Goal: Information Seeking & Learning: Find specific page/section

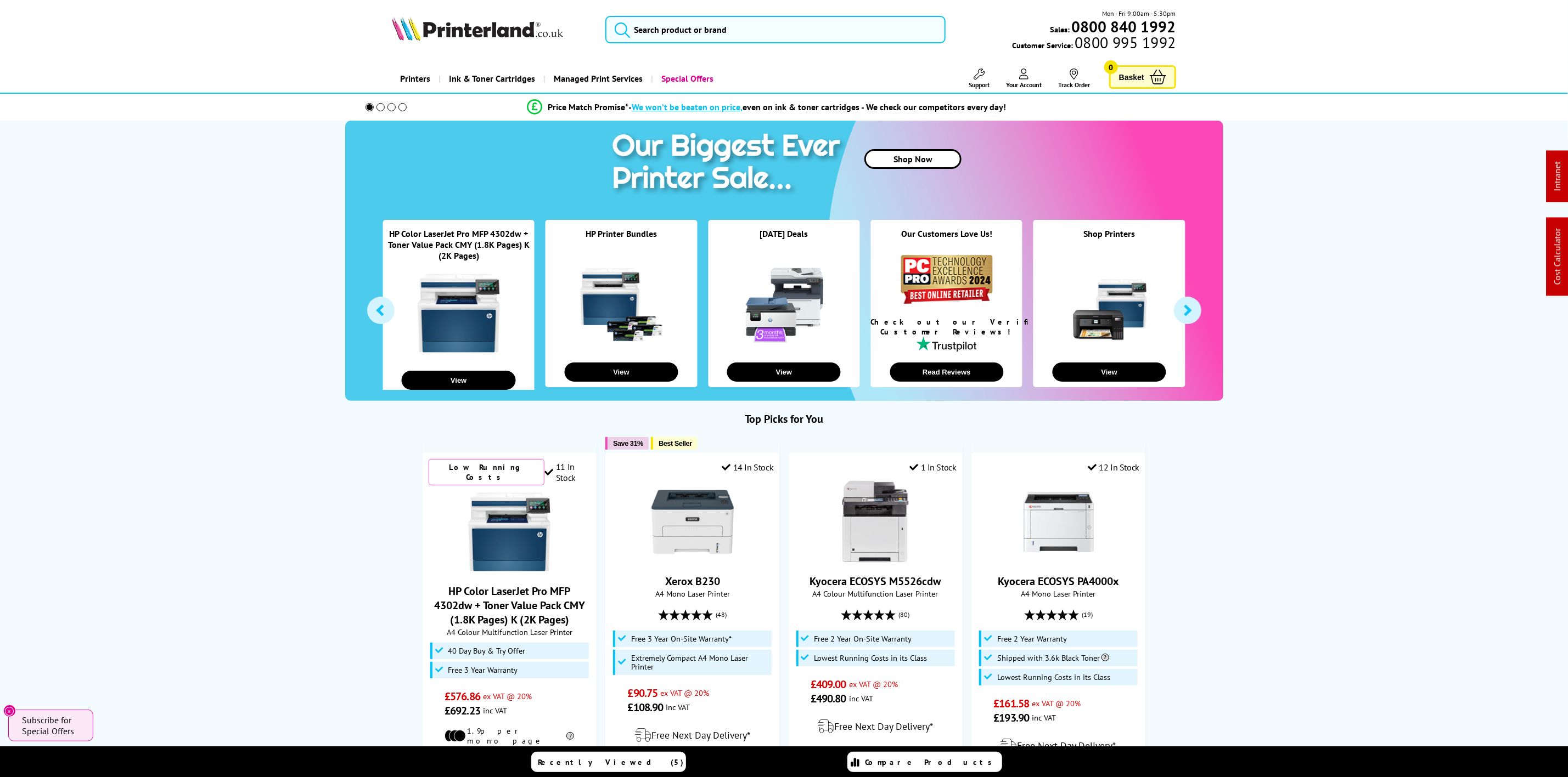
click at [492, 38] on img at bounding box center [477, 28] width 171 height 24
click at [494, 33] on img at bounding box center [477, 28] width 171 height 24
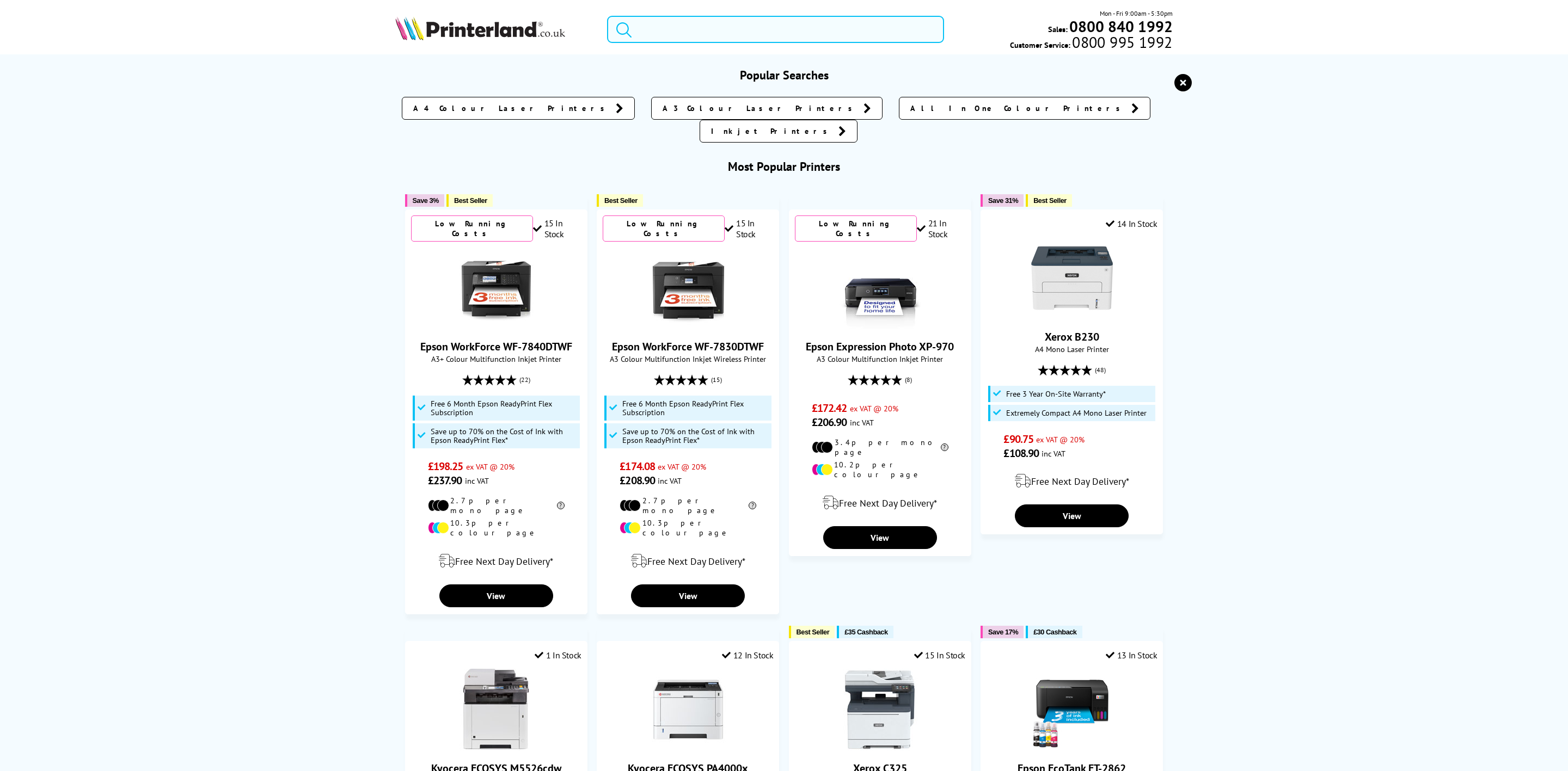
click at [692, 24] on input "search" at bounding box center [776, 29] width 337 height 27
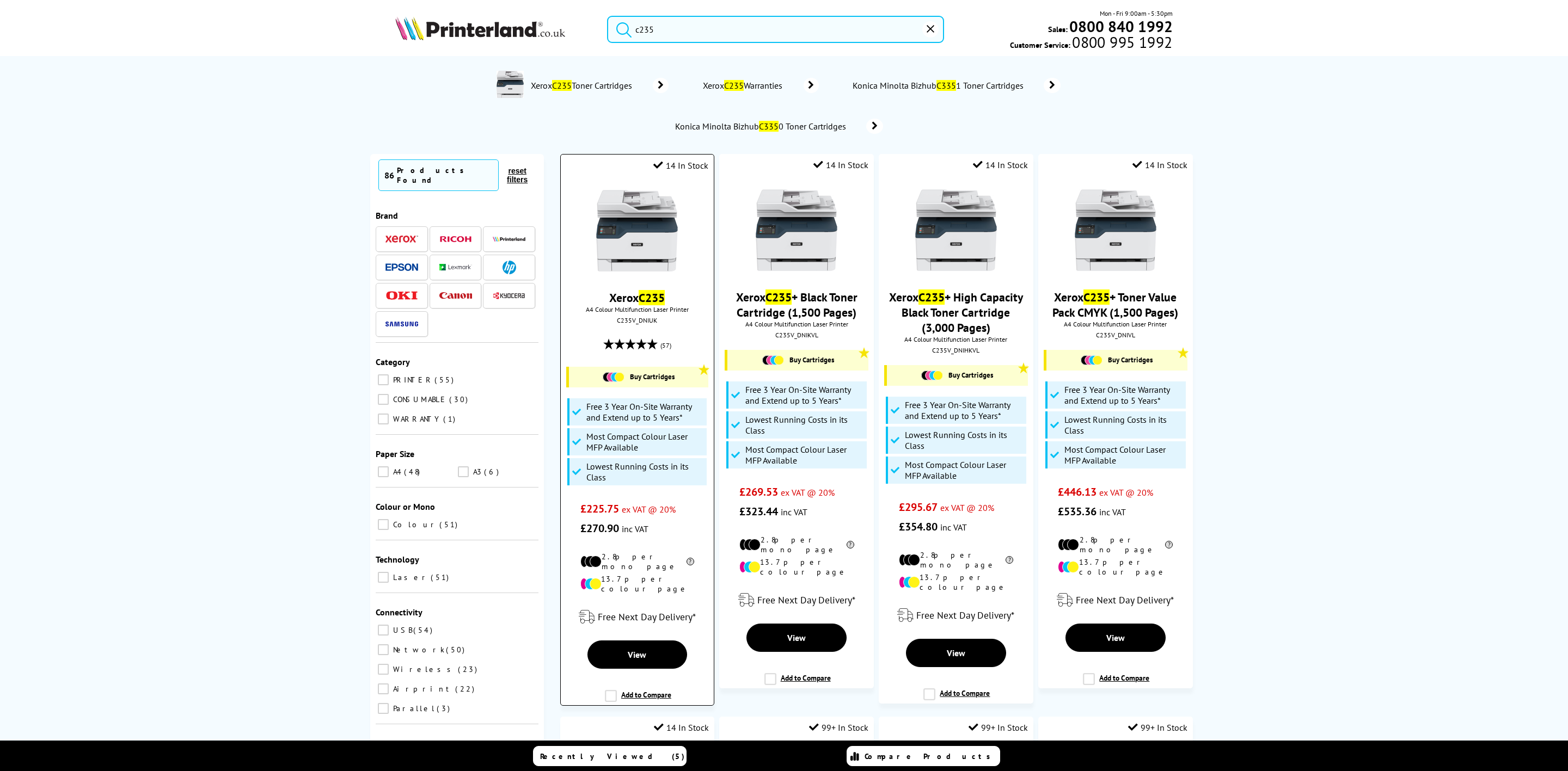
type input "c235"
click at [641, 234] on img at bounding box center [637, 231] width 82 height 82
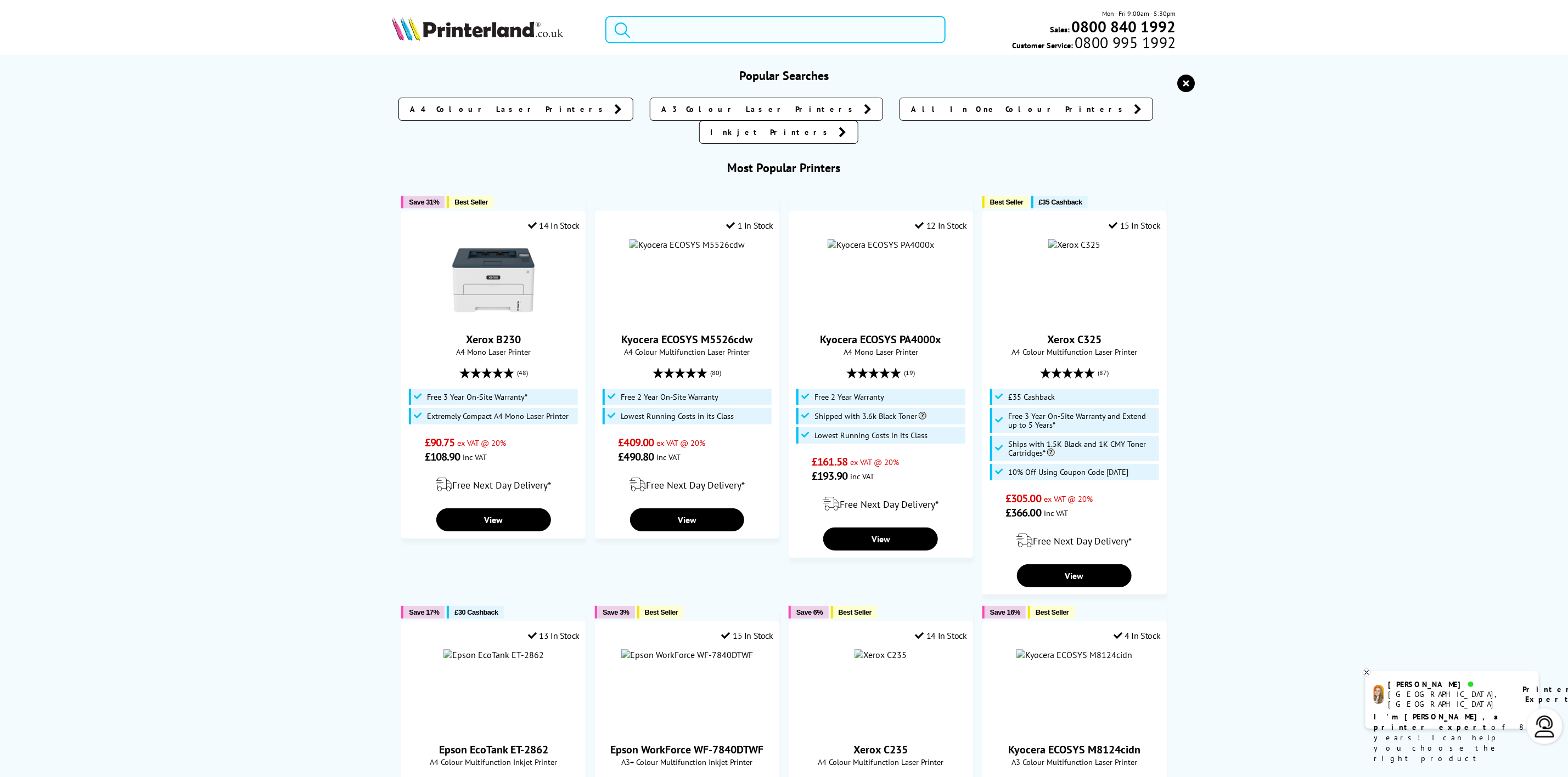
click at [697, 34] on input "search" at bounding box center [775, 29] width 340 height 28
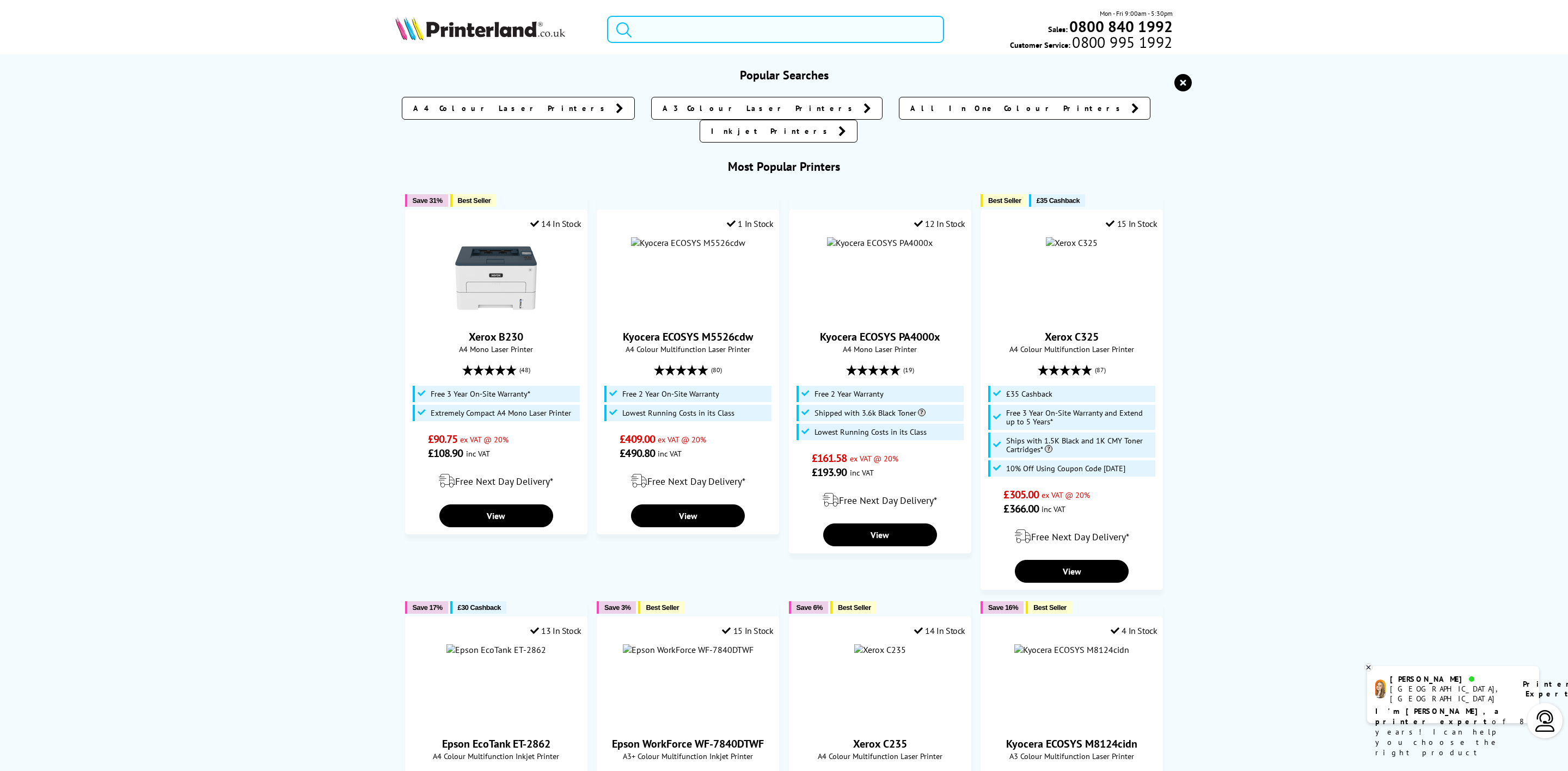
paste input "W2030A"
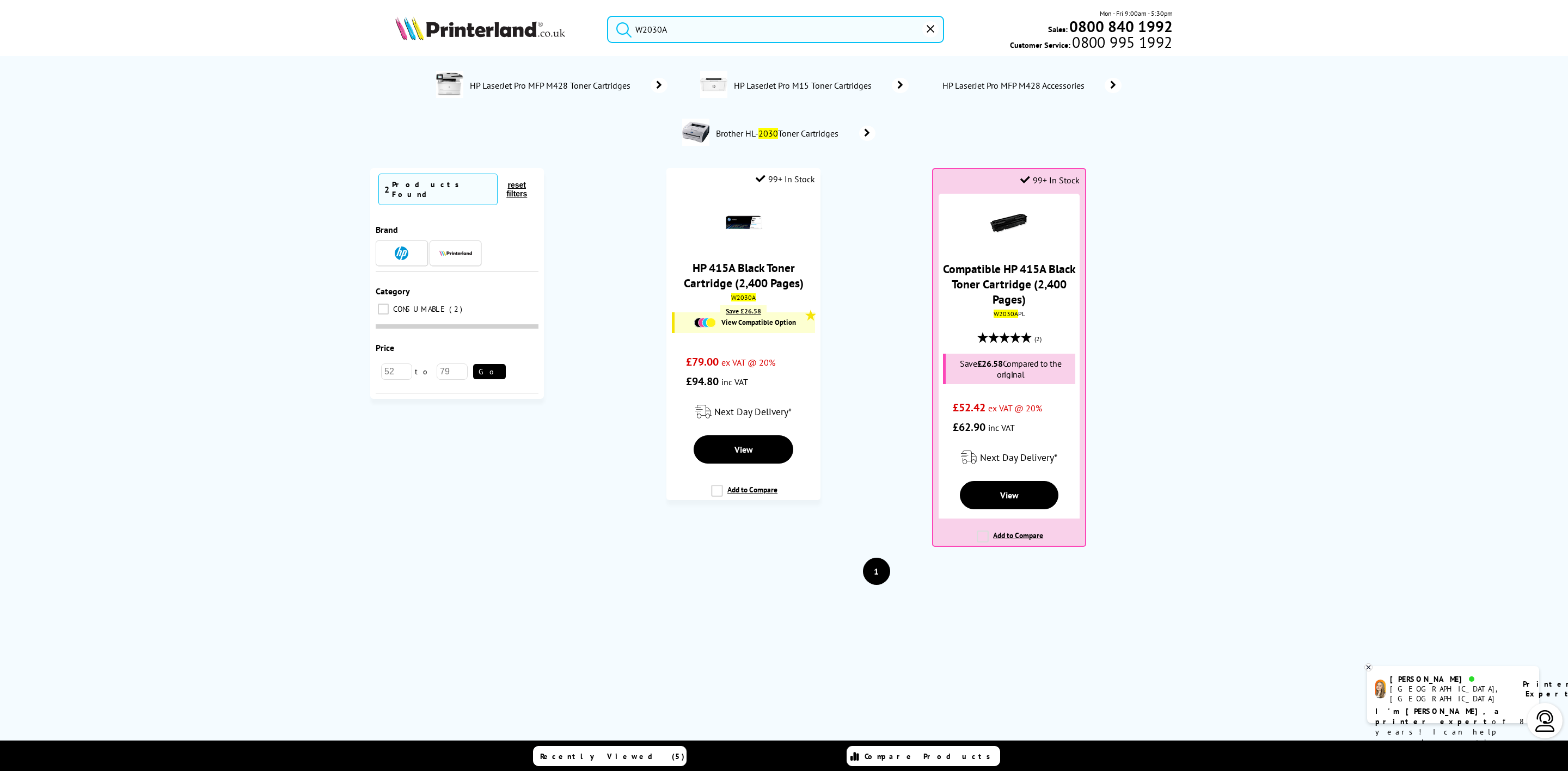
type input "W2030A"
drag, startPoint x: 496, startPoint y: 32, endPoint x: 57, endPoint y: 38, distance: 439.0
click at [496, 31] on img at bounding box center [480, 27] width 170 height 24
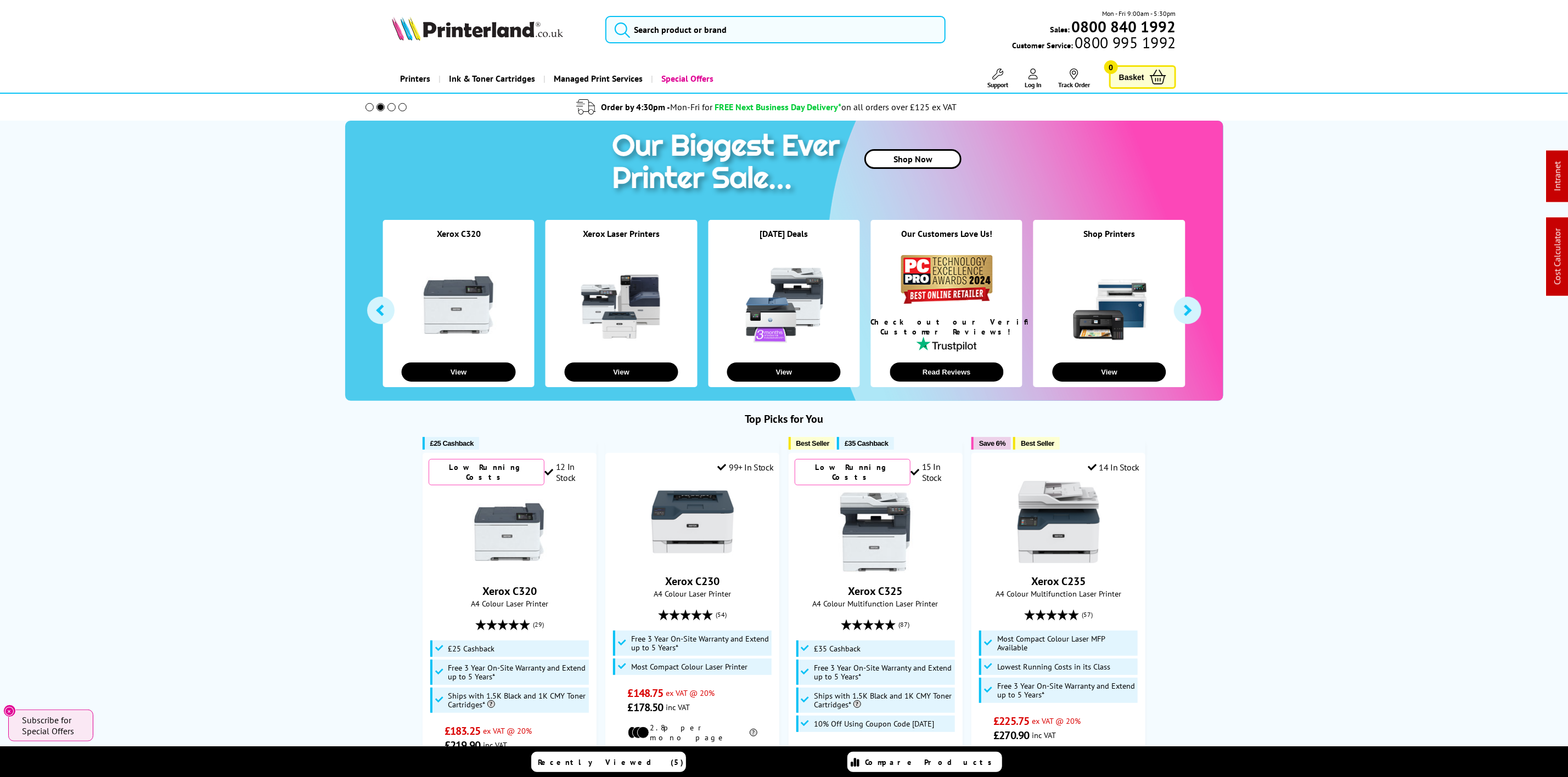
click at [521, 22] on img at bounding box center [477, 28] width 171 height 24
click at [663, 29] on input "search" at bounding box center [775, 29] width 340 height 28
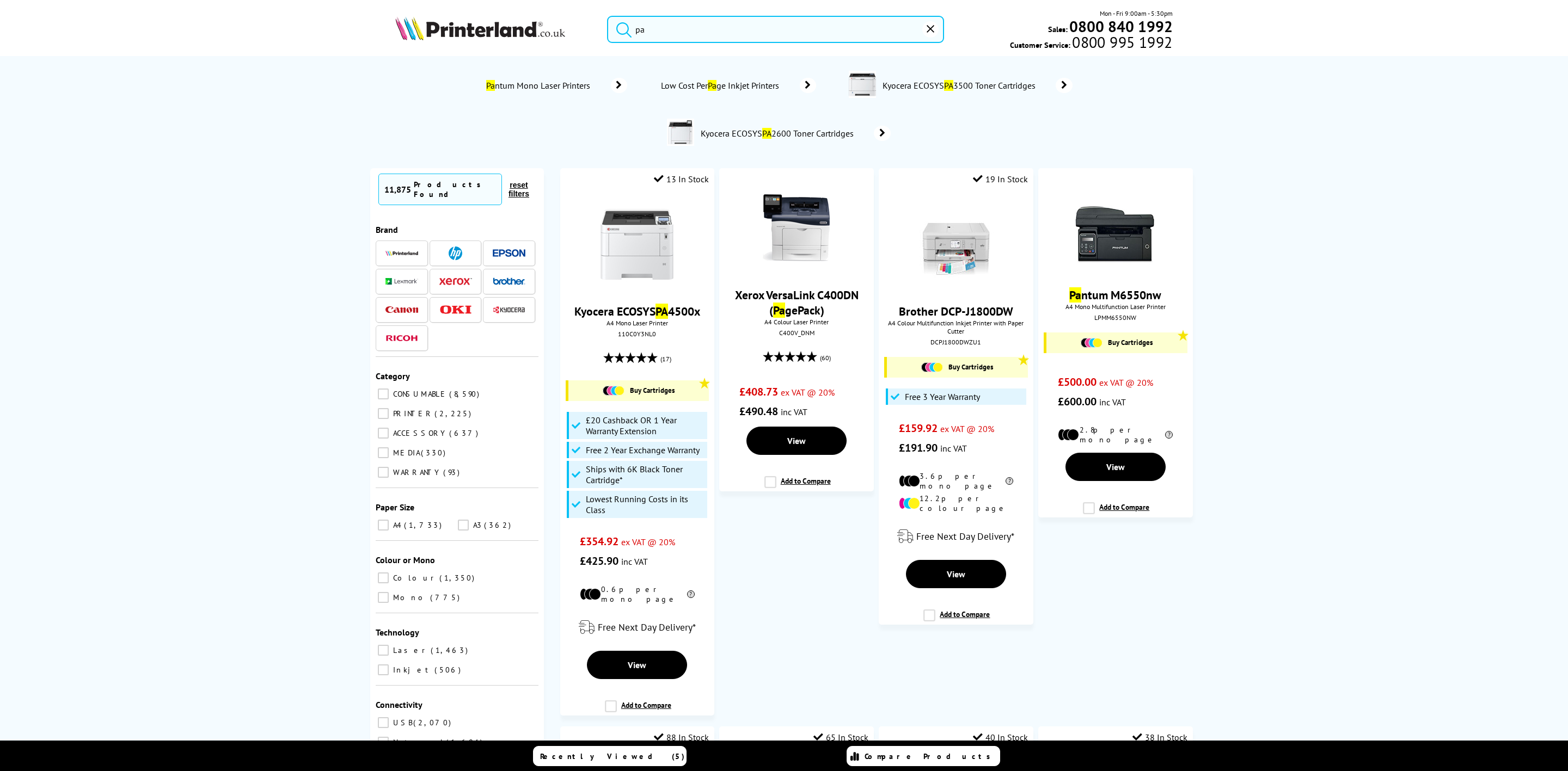
type input "p"
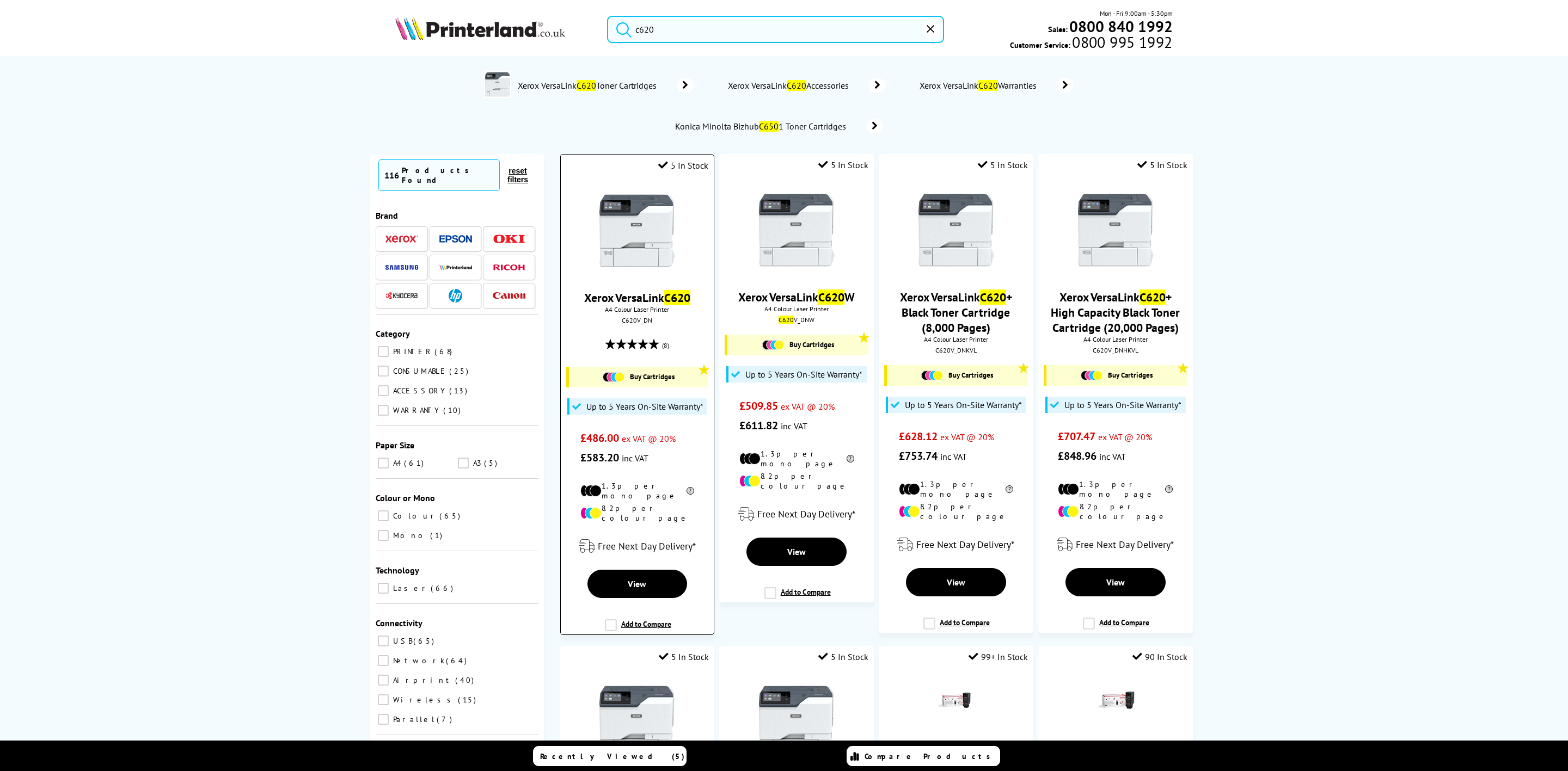
type input "c620"
click at [636, 249] on img at bounding box center [637, 231] width 82 height 82
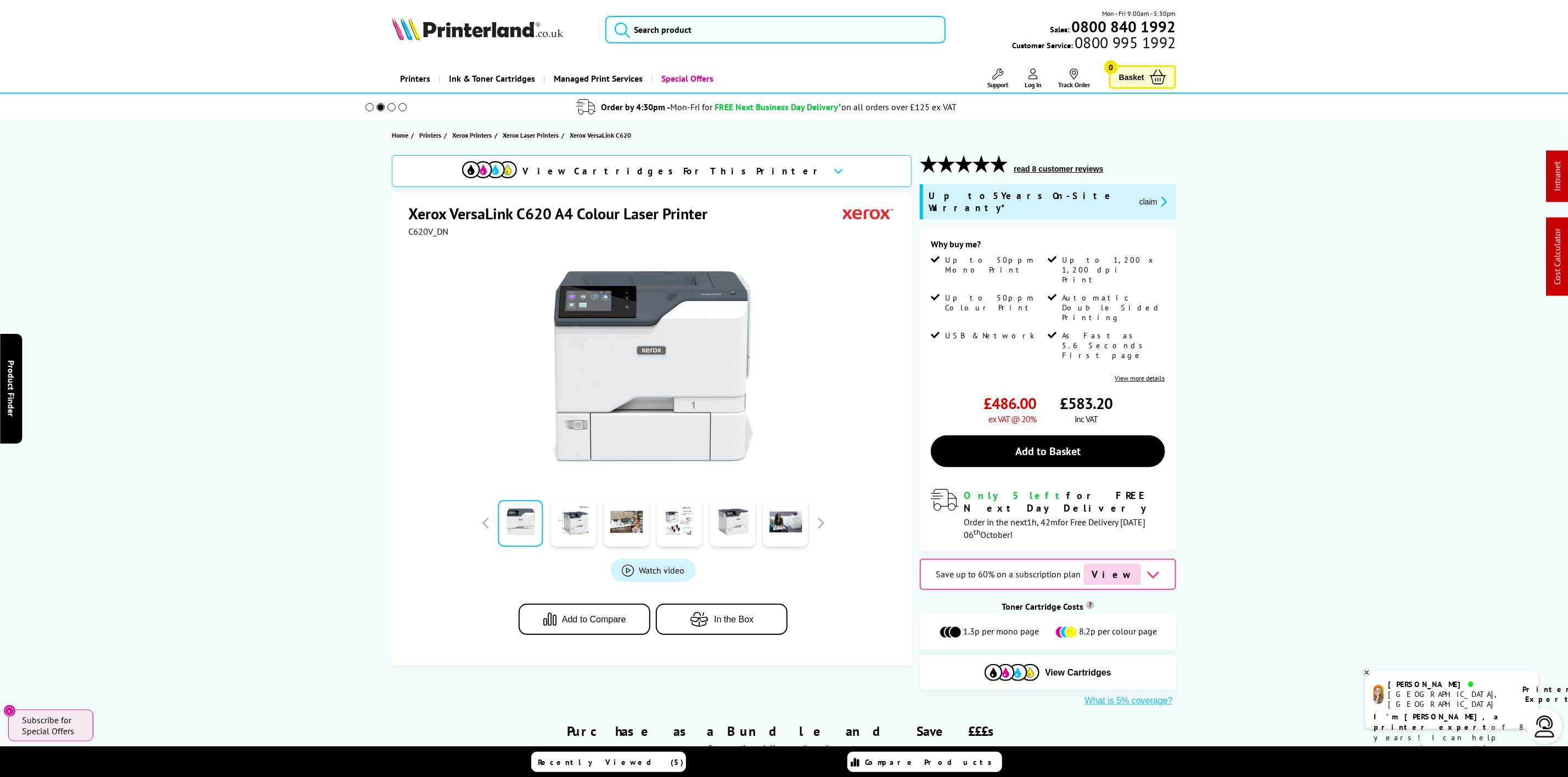
click at [434, 229] on span "C620V_DN" at bounding box center [428, 231] width 40 height 11
copy span "C620V_DN"
drag, startPoint x: 630, startPoint y: 27, endPoint x: 644, endPoint y: 32, distance: 14.9
click at [630, 27] on icon "submit" at bounding box center [622, 29] width 16 height 16
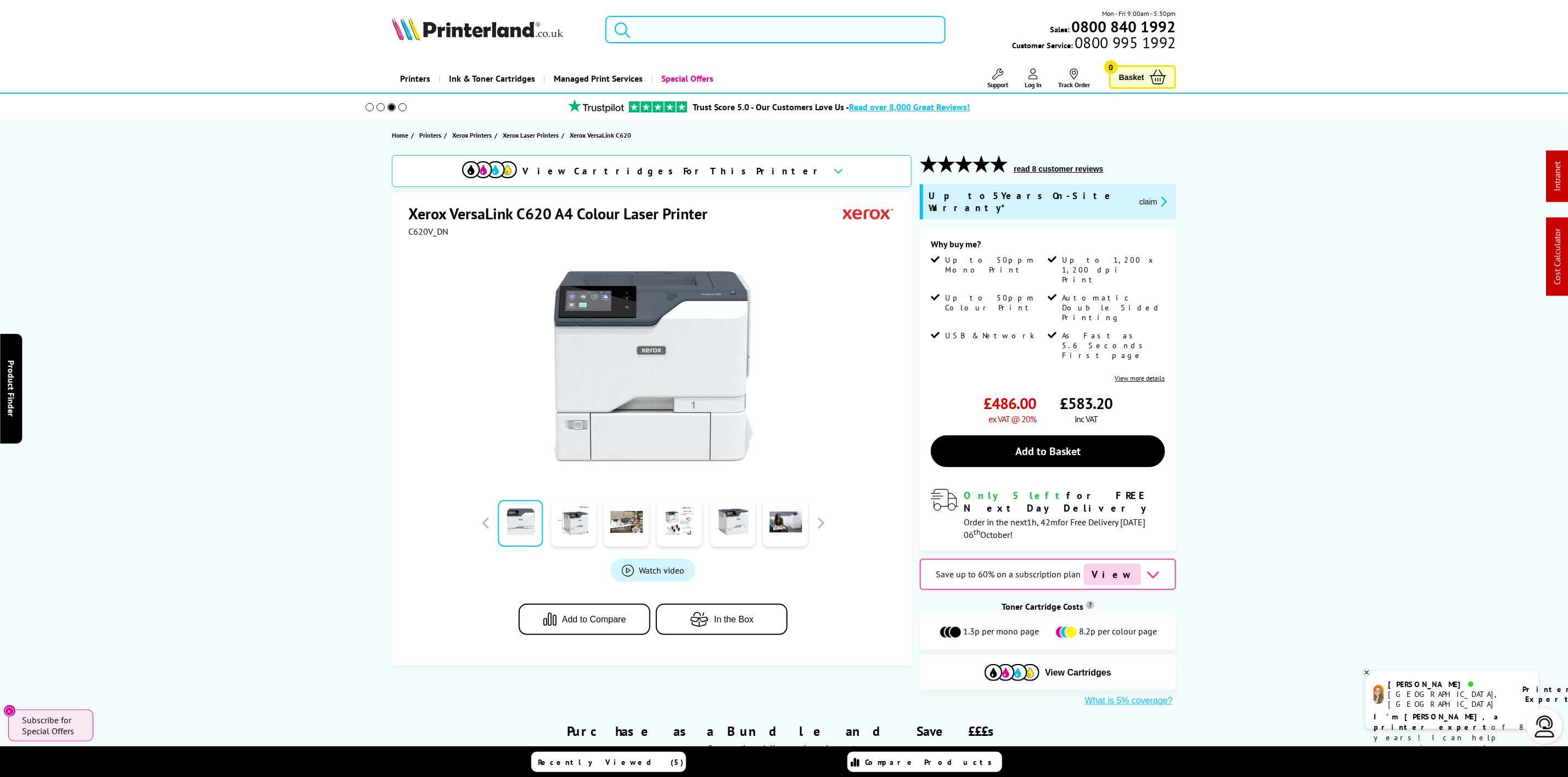
click at [663, 32] on input "search" at bounding box center [775, 29] width 340 height 28
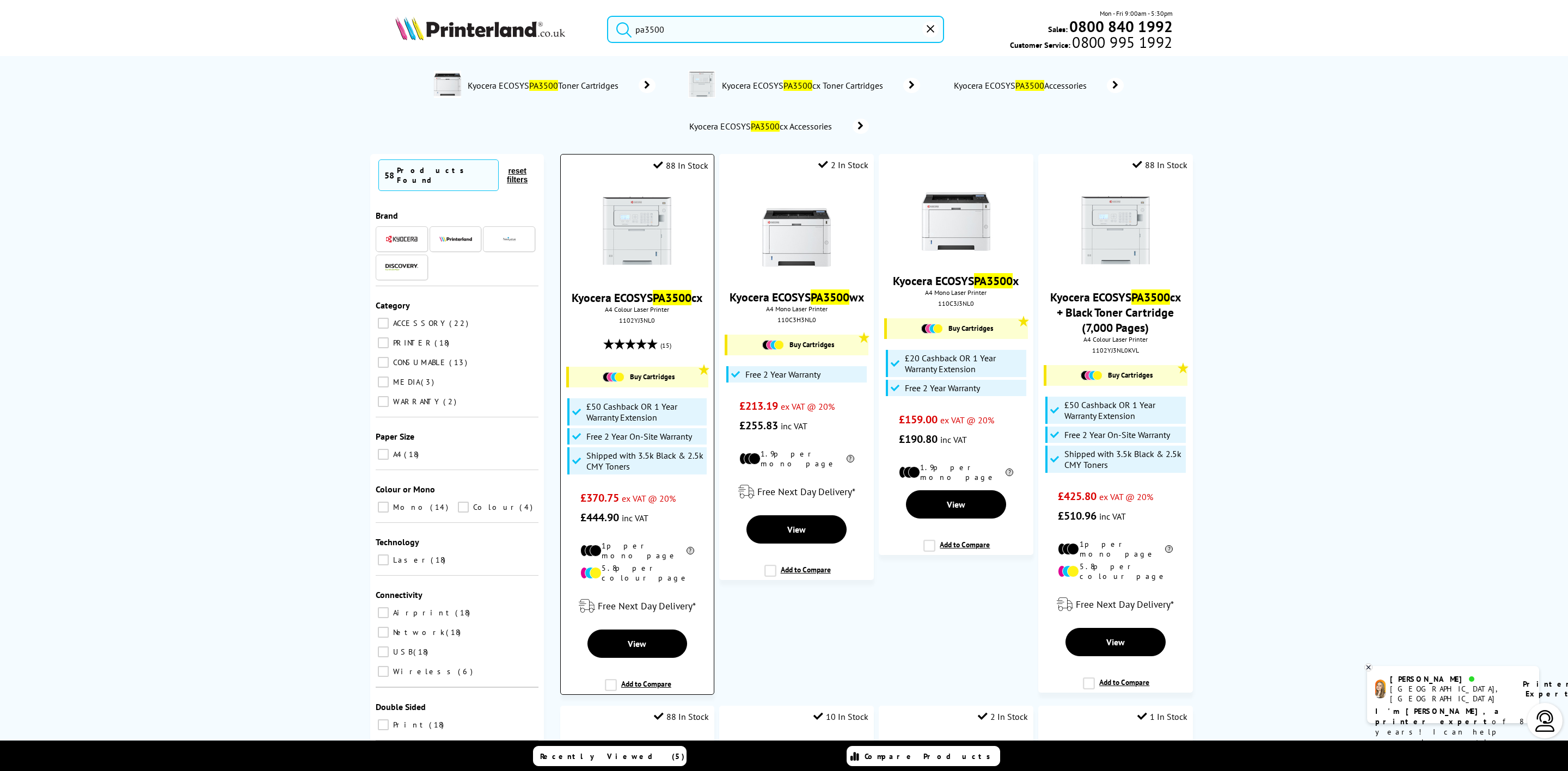
type input "pa3500"
click at [626, 313] on span "A4 Colour Laser Printer" at bounding box center [637, 309] width 142 height 8
click at [626, 315] on div "Kyocera ECOSYS PA3500 cx A4 Colour Laser Printer 1102YJ3NL0 (15) Buy Cartridges…" at bounding box center [637, 353] width 142 height 348
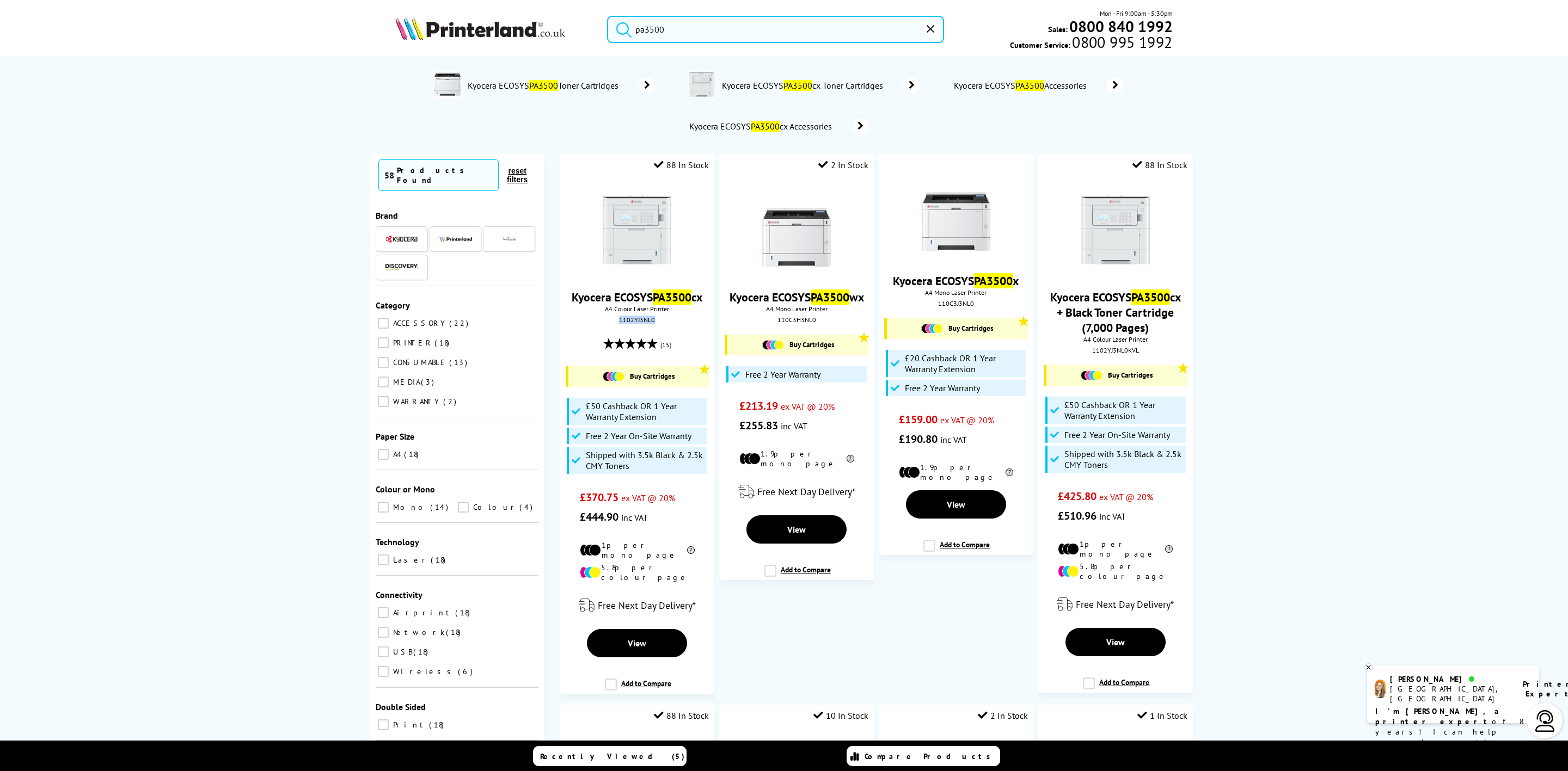
copy div "1102YJ3NL0"
click at [638, 239] on img at bounding box center [637, 231] width 82 height 82
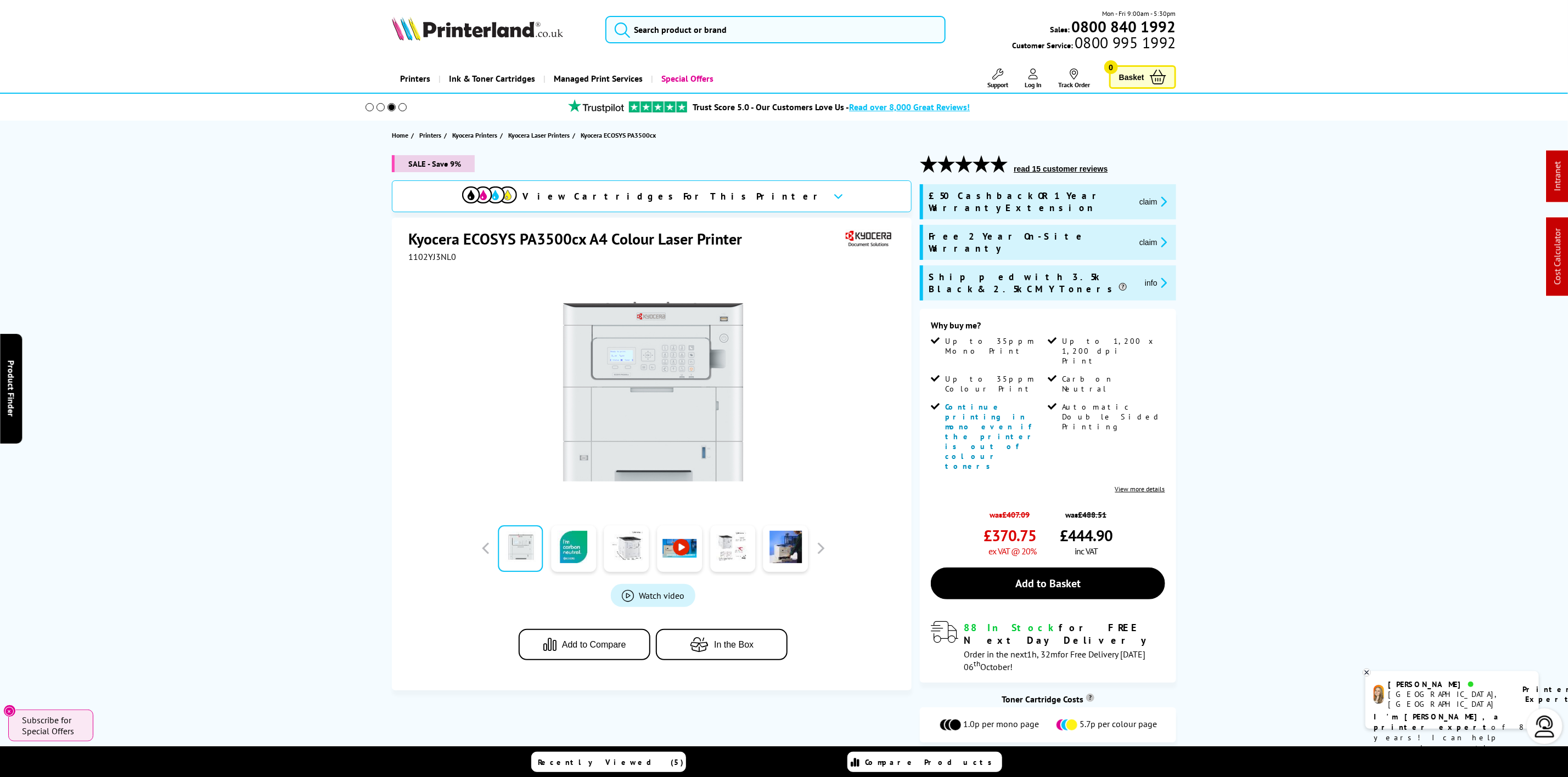
click at [486, 40] on img at bounding box center [477, 28] width 171 height 24
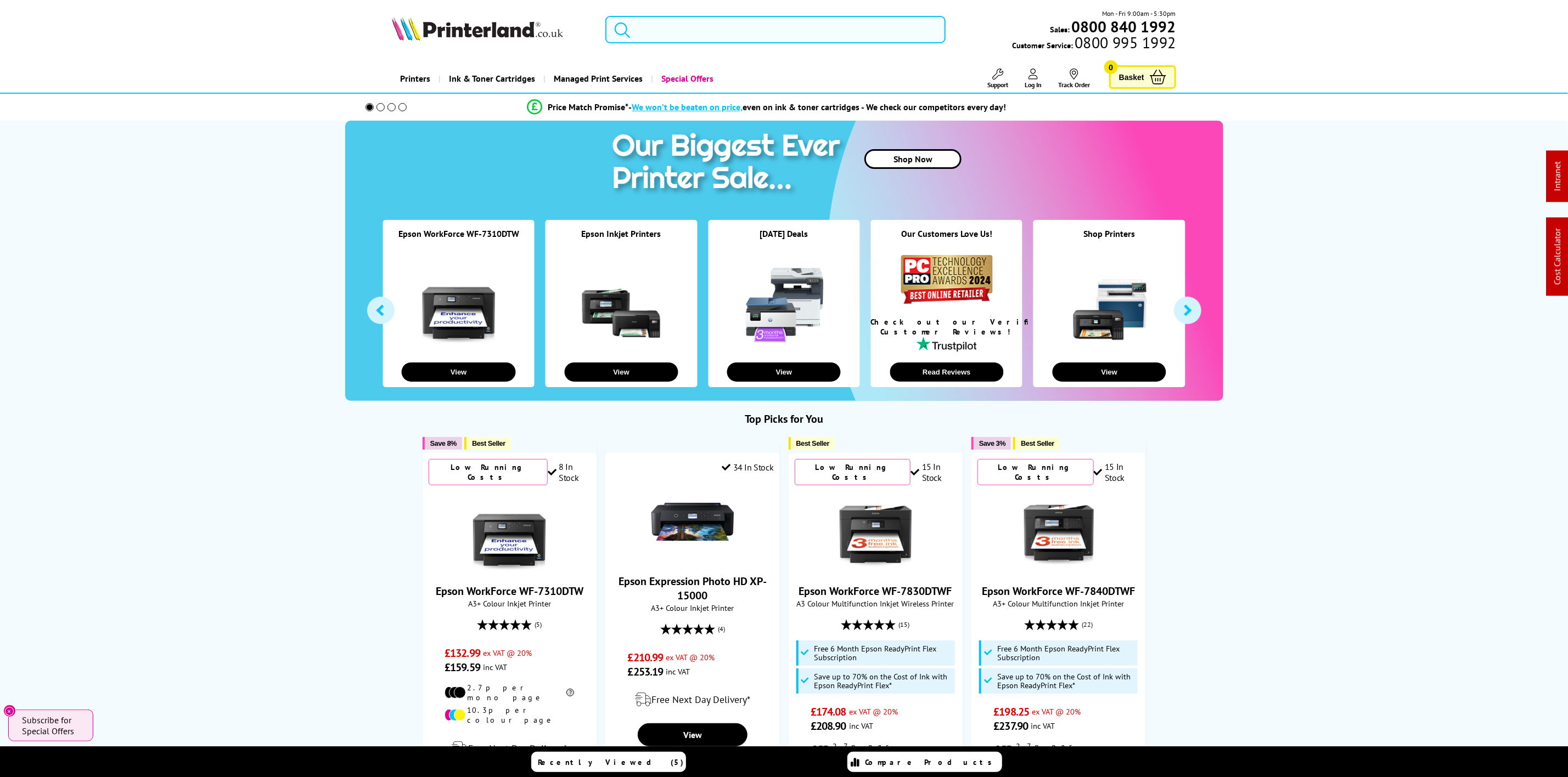
click at [784, 38] on input "search" at bounding box center [775, 29] width 340 height 28
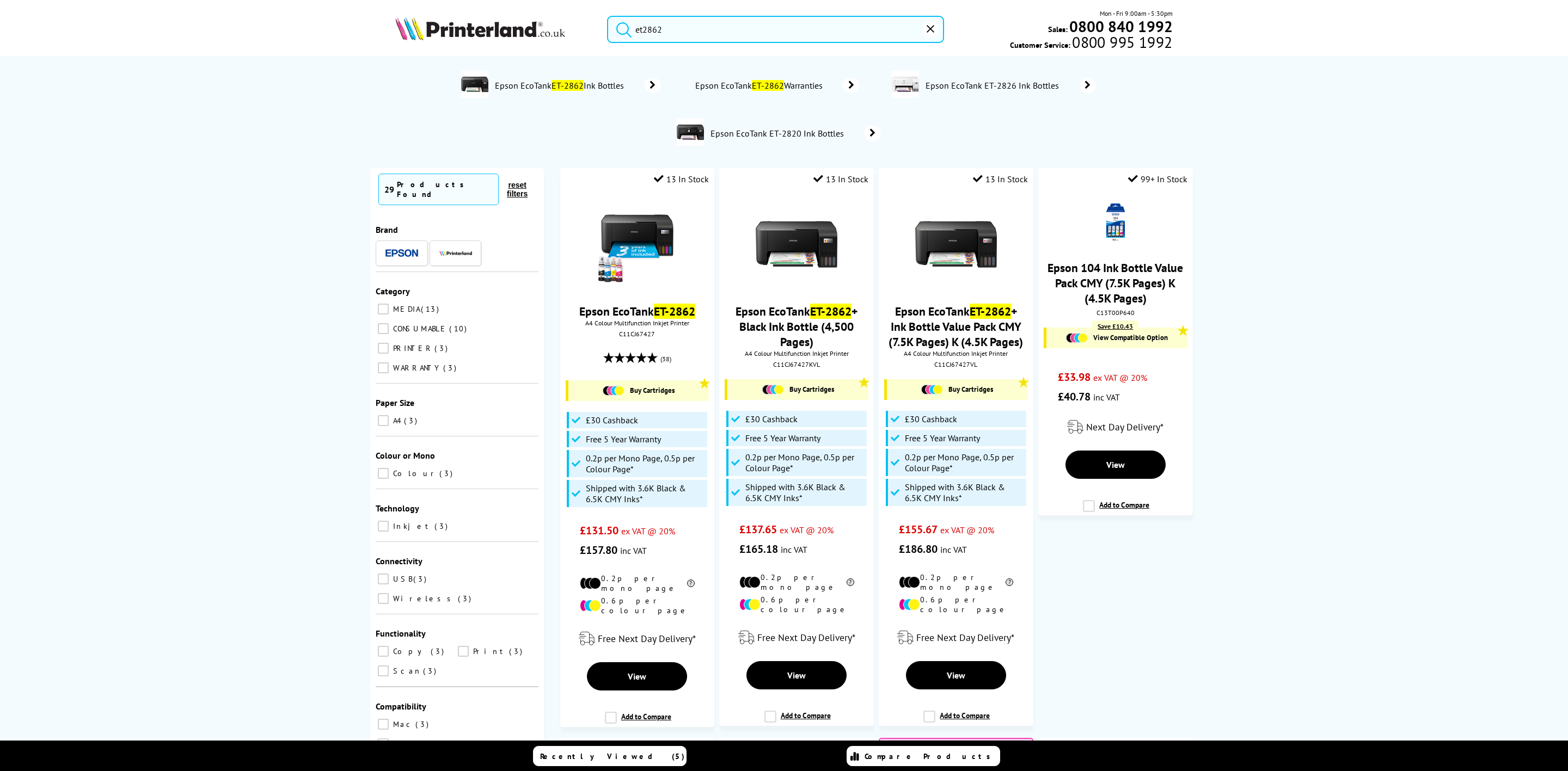
drag, startPoint x: 691, startPoint y: 25, endPoint x: 436, endPoint y: 8, distance: 255.6
click at [436, 8] on div "et2862 Mon - Fri 9:00am - 5:30pm Sales: 0800 840 1992 Customer Service: 0800 99…" at bounding box center [784, 32] width 871 height 48
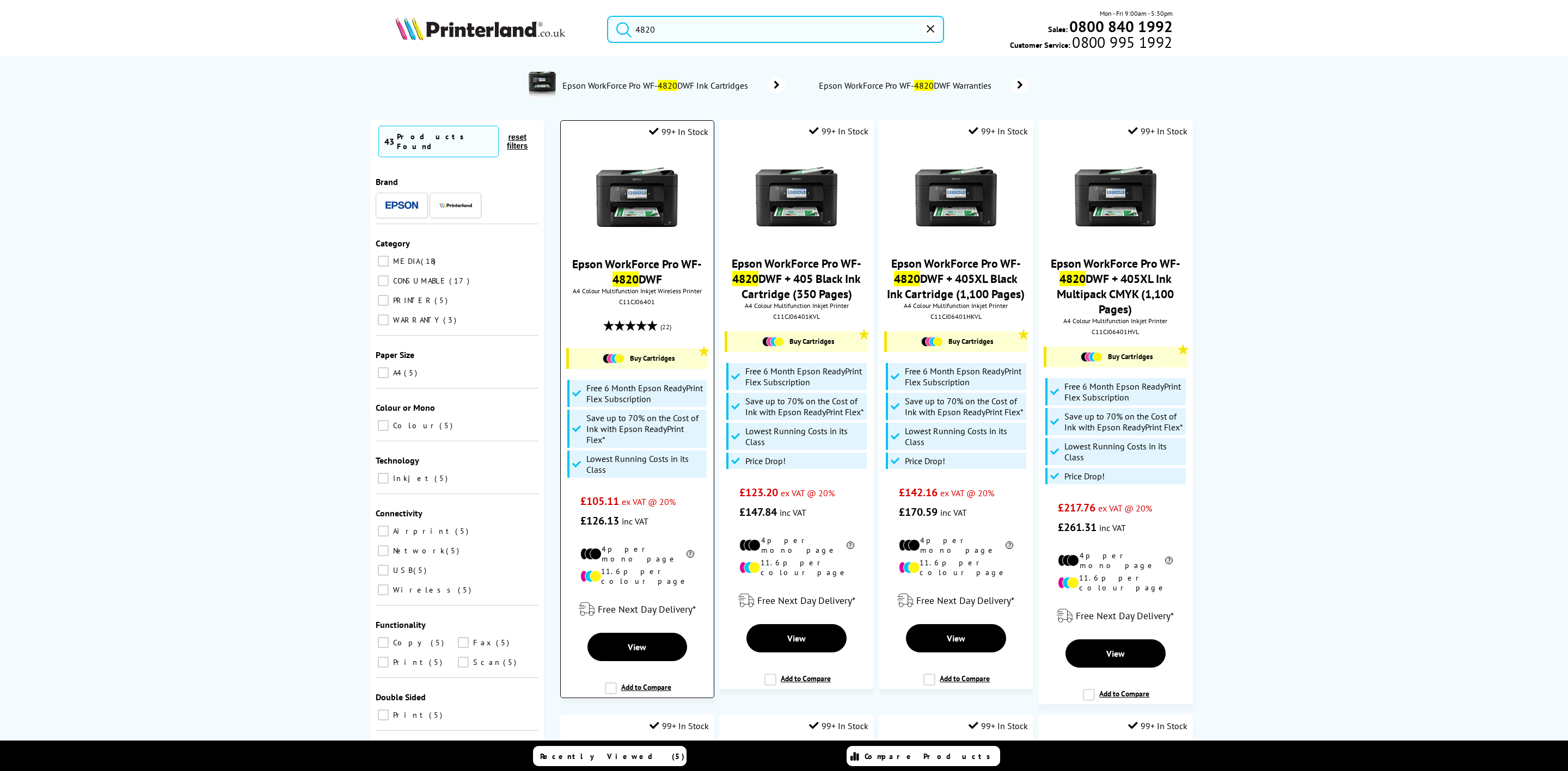
type input "4820"
click at [640, 211] on img at bounding box center [637, 197] width 82 height 82
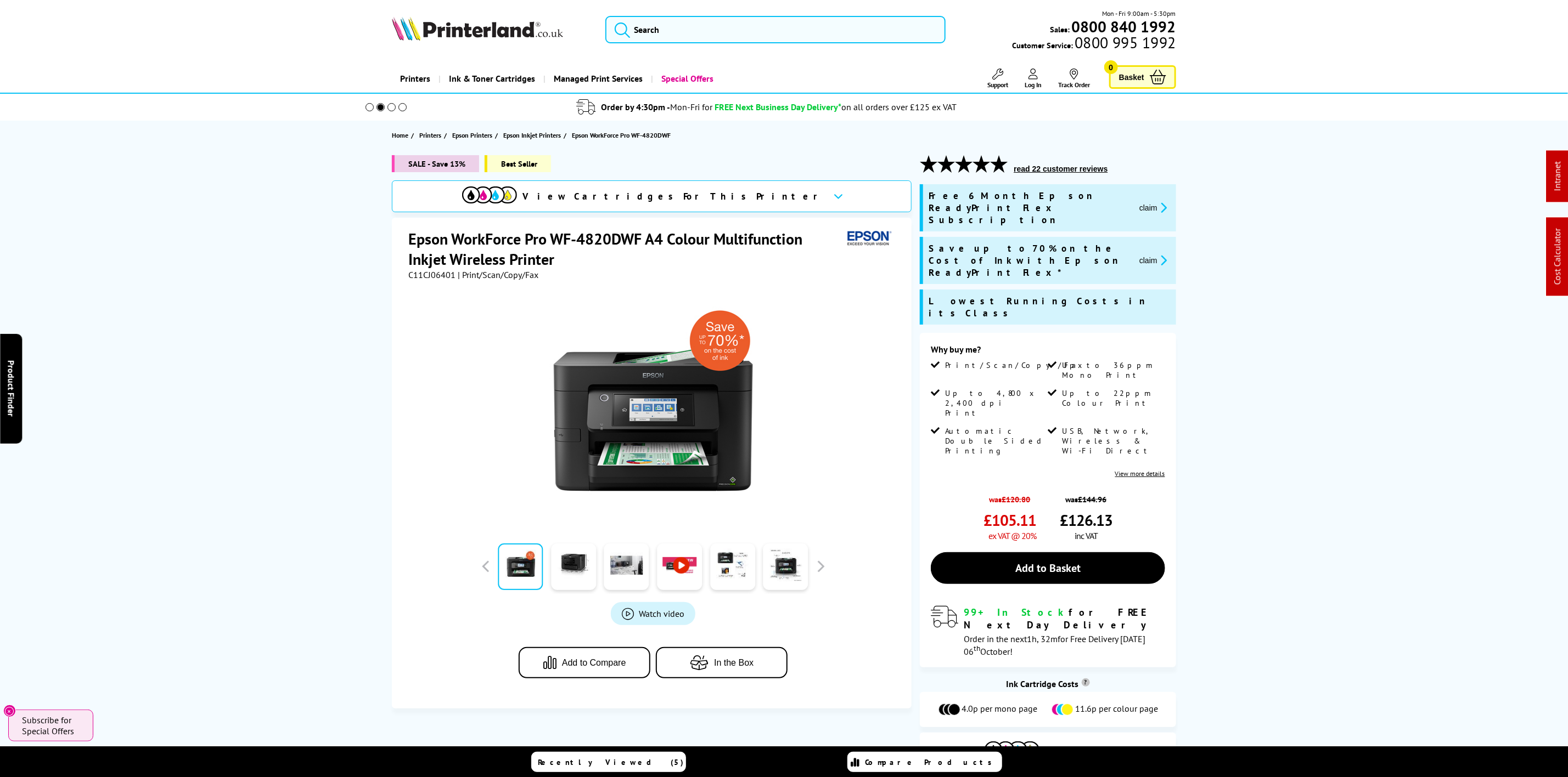
drag, startPoint x: 448, startPoint y: 28, endPoint x: 323, endPoint y: 78, distance: 134.6
click at [448, 28] on img at bounding box center [477, 28] width 171 height 24
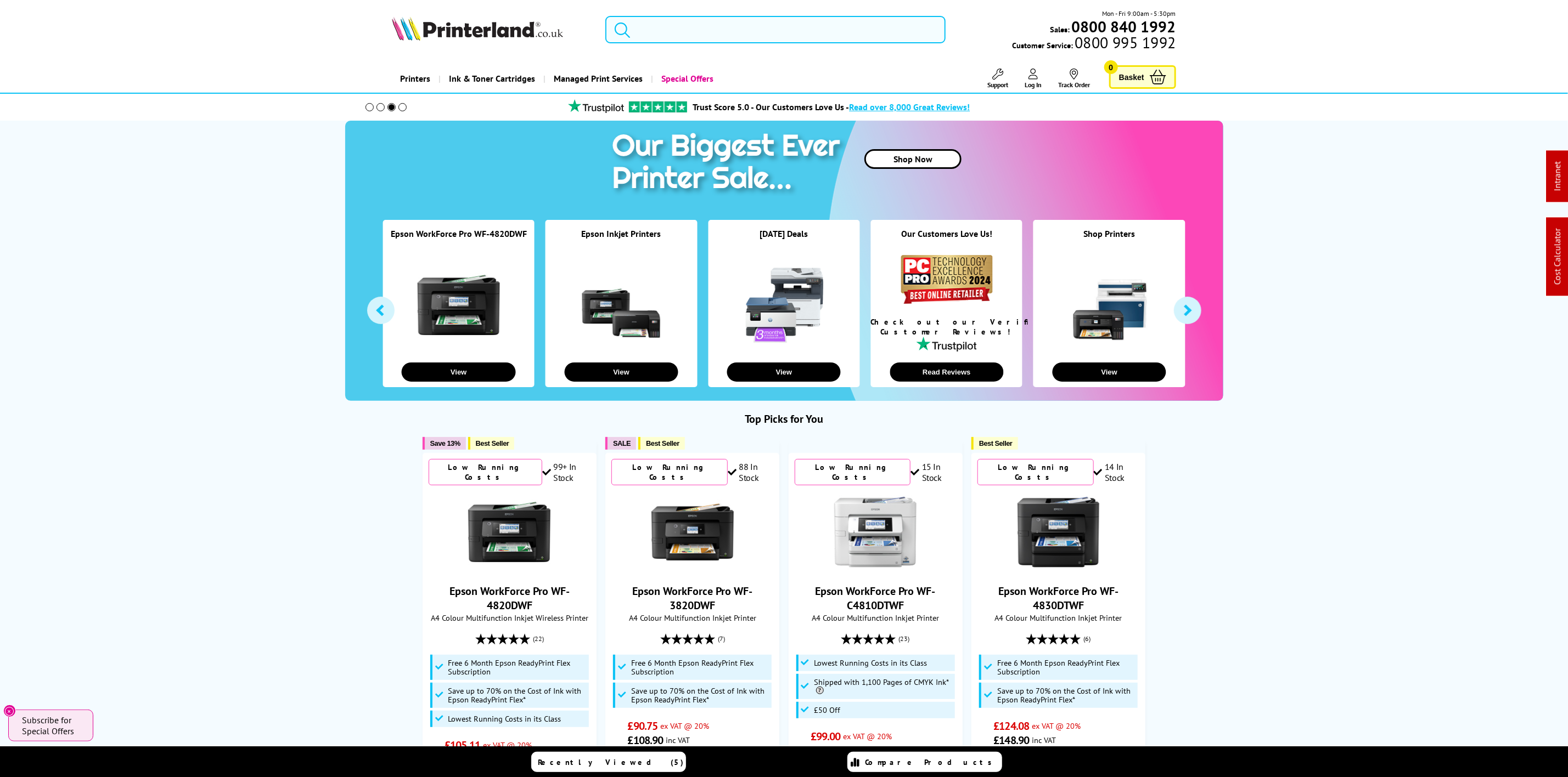
click at [771, 30] on input "search" at bounding box center [775, 29] width 340 height 28
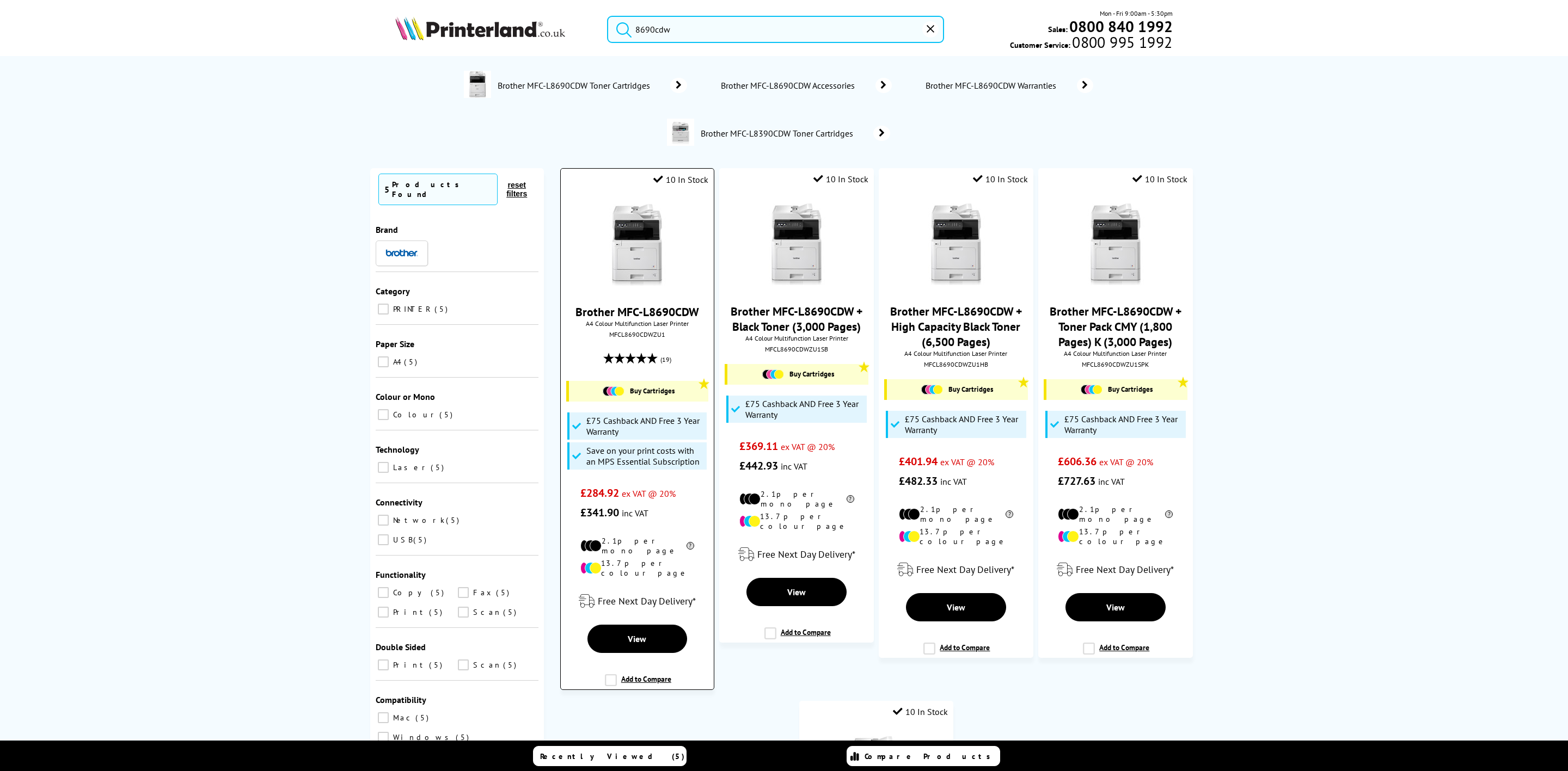
type input "8690cdw"
drag, startPoint x: 619, startPoint y: 258, endPoint x: 53, endPoint y: 377, distance: 578.4
click at [618, 258] on img at bounding box center [637, 244] width 82 height 82
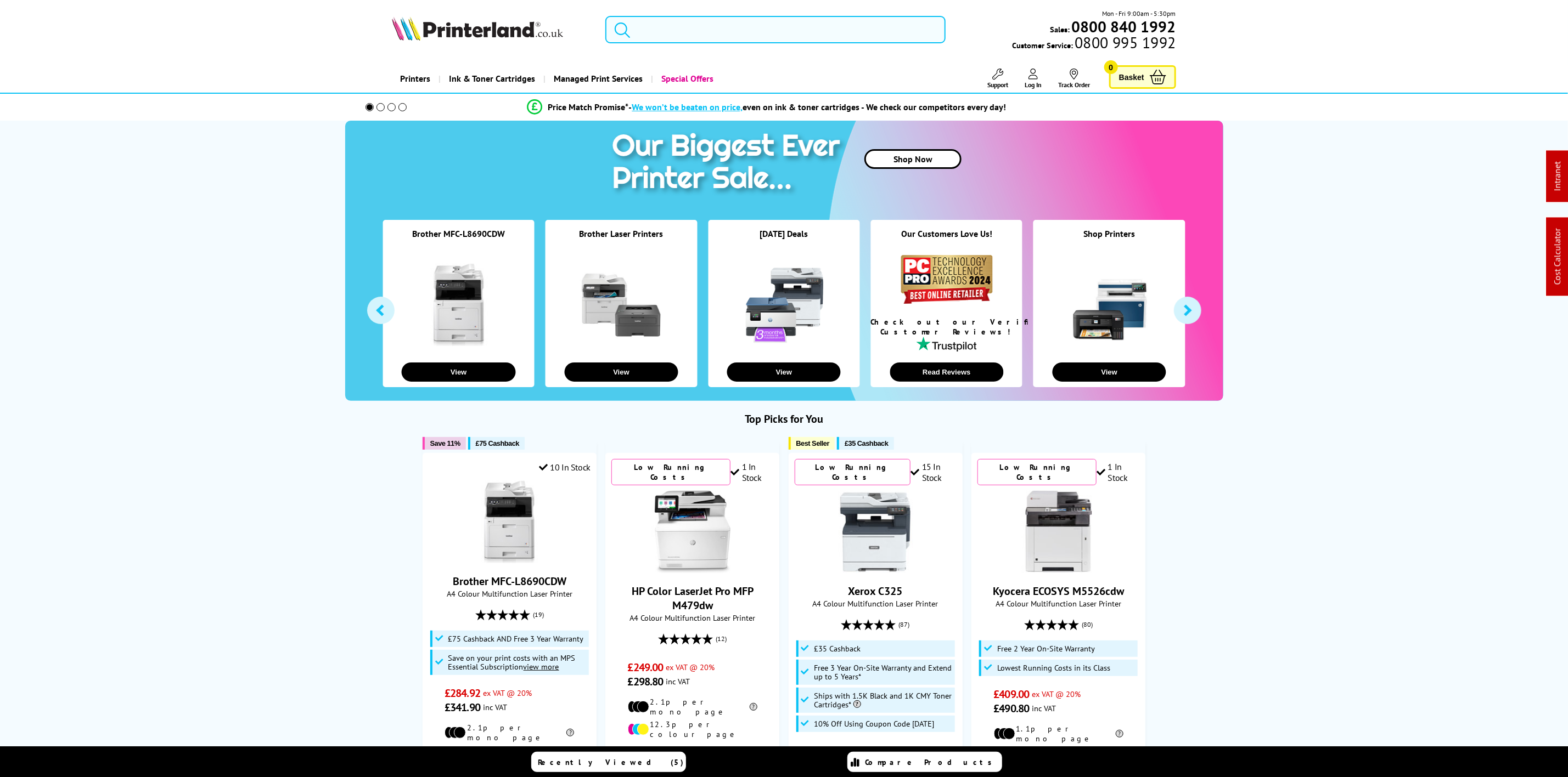
click at [999, 75] on icon at bounding box center [998, 74] width 11 height 11
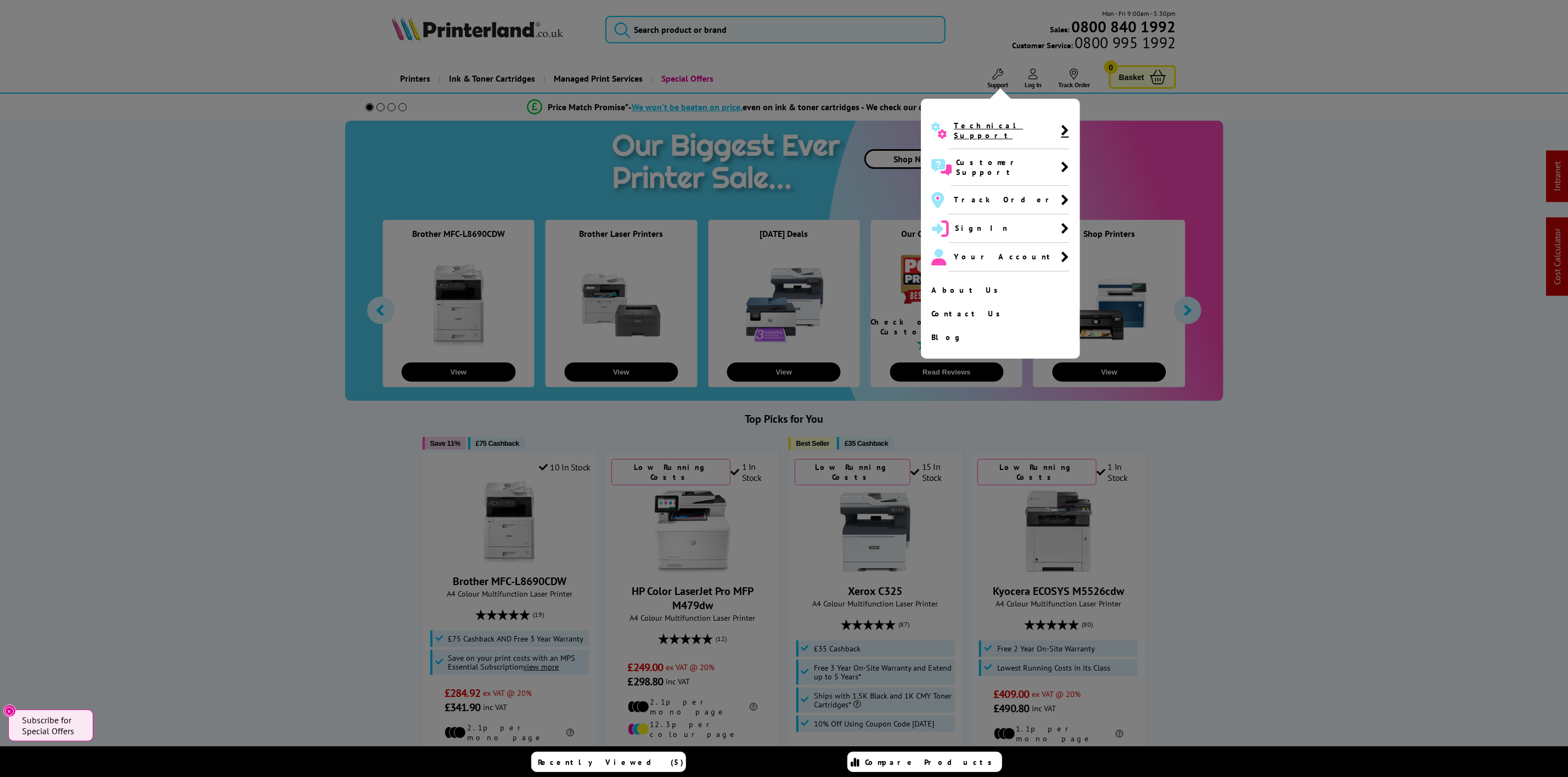
click at [1003, 120] on span "Technical Support" at bounding box center [1008, 131] width 121 height 37
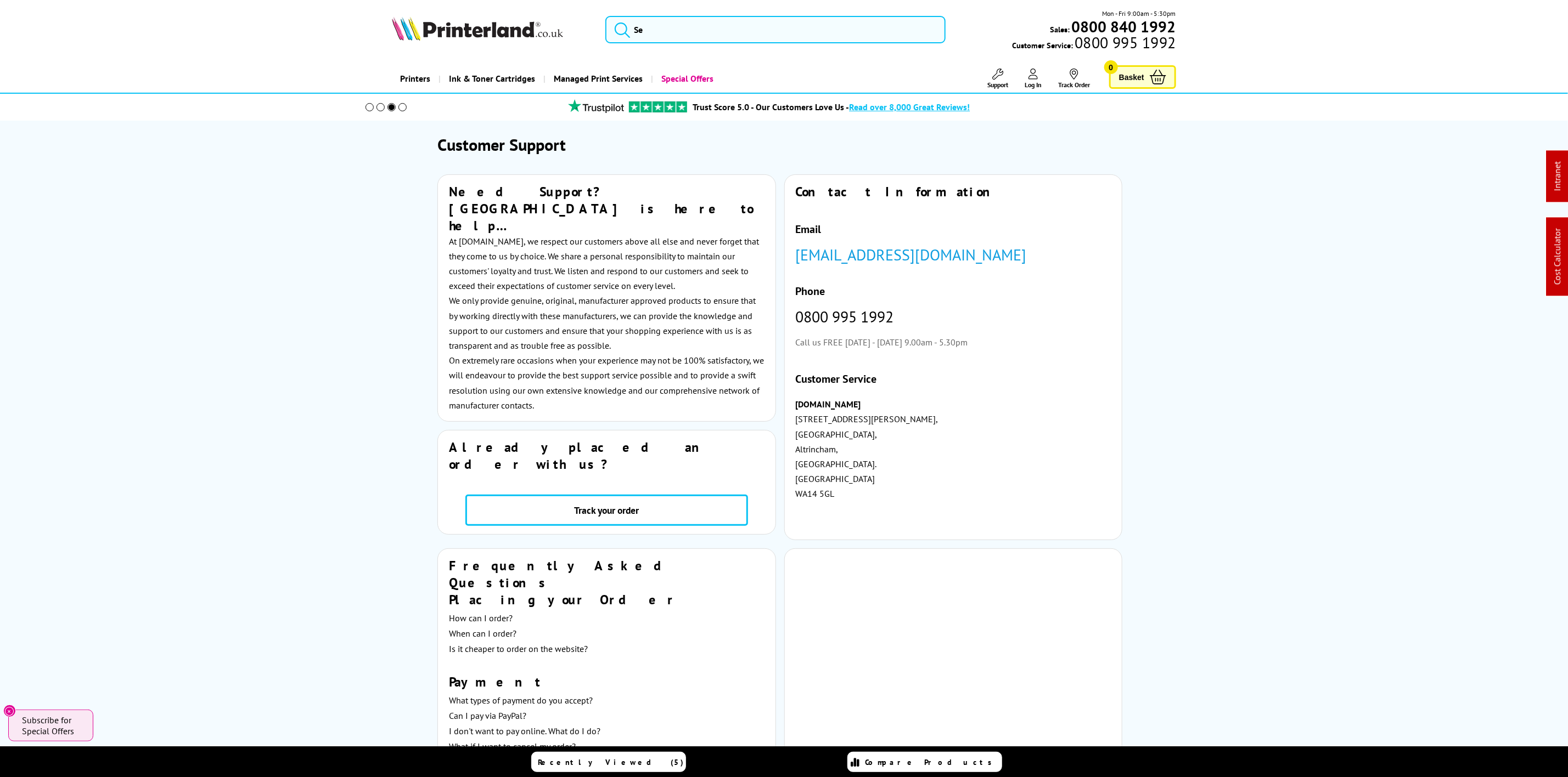
click at [479, 34] on img at bounding box center [477, 28] width 171 height 24
drag, startPoint x: 481, startPoint y: 34, endPoint x: 20, endPoint y: 40, distance: 461.0
click at [473, 34] on img at bounding box center [477, 28] width 171 height 24
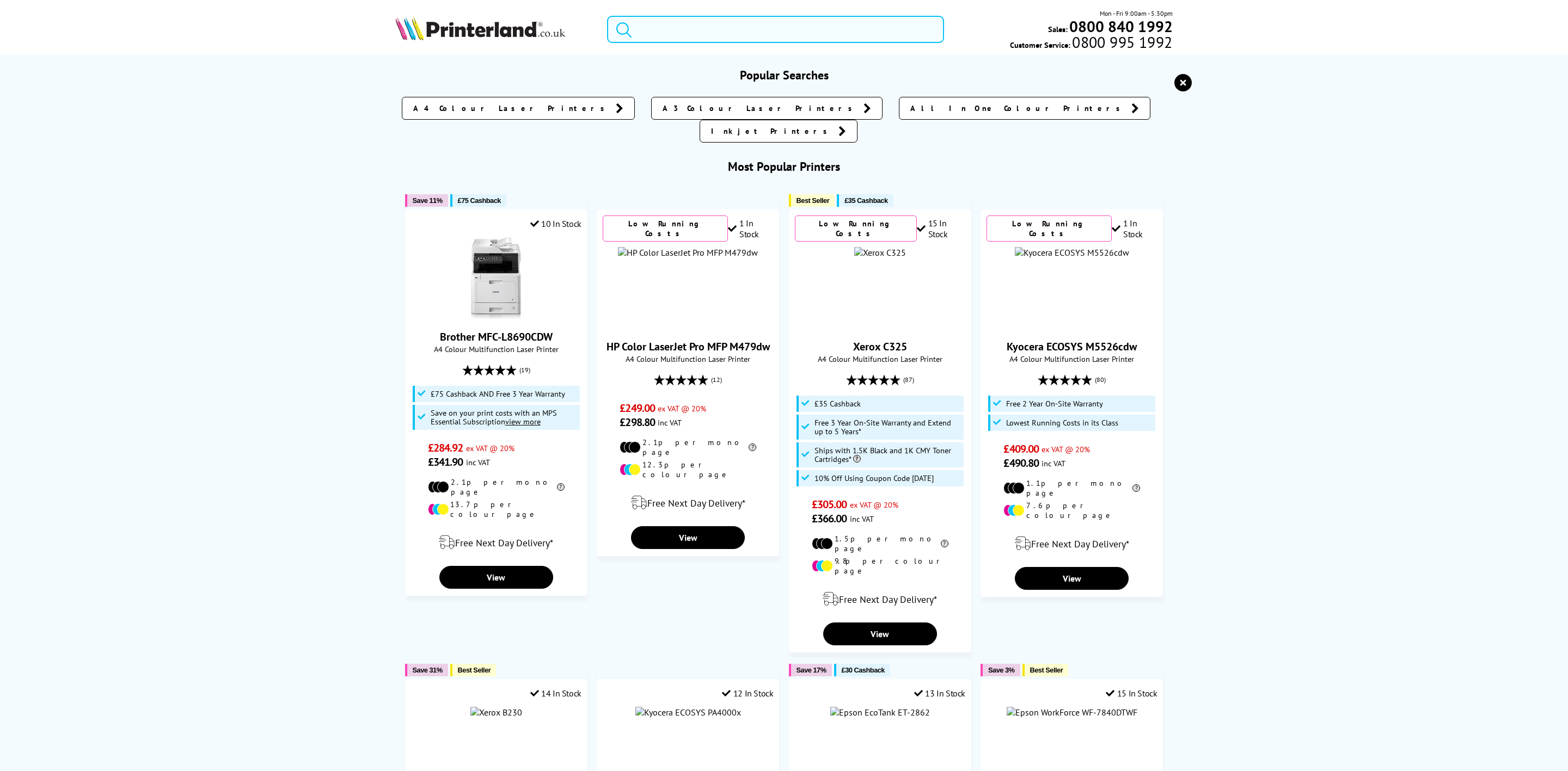
click at [742, 27] on input "search" at bounding box center [776, 29] width 337 height 27
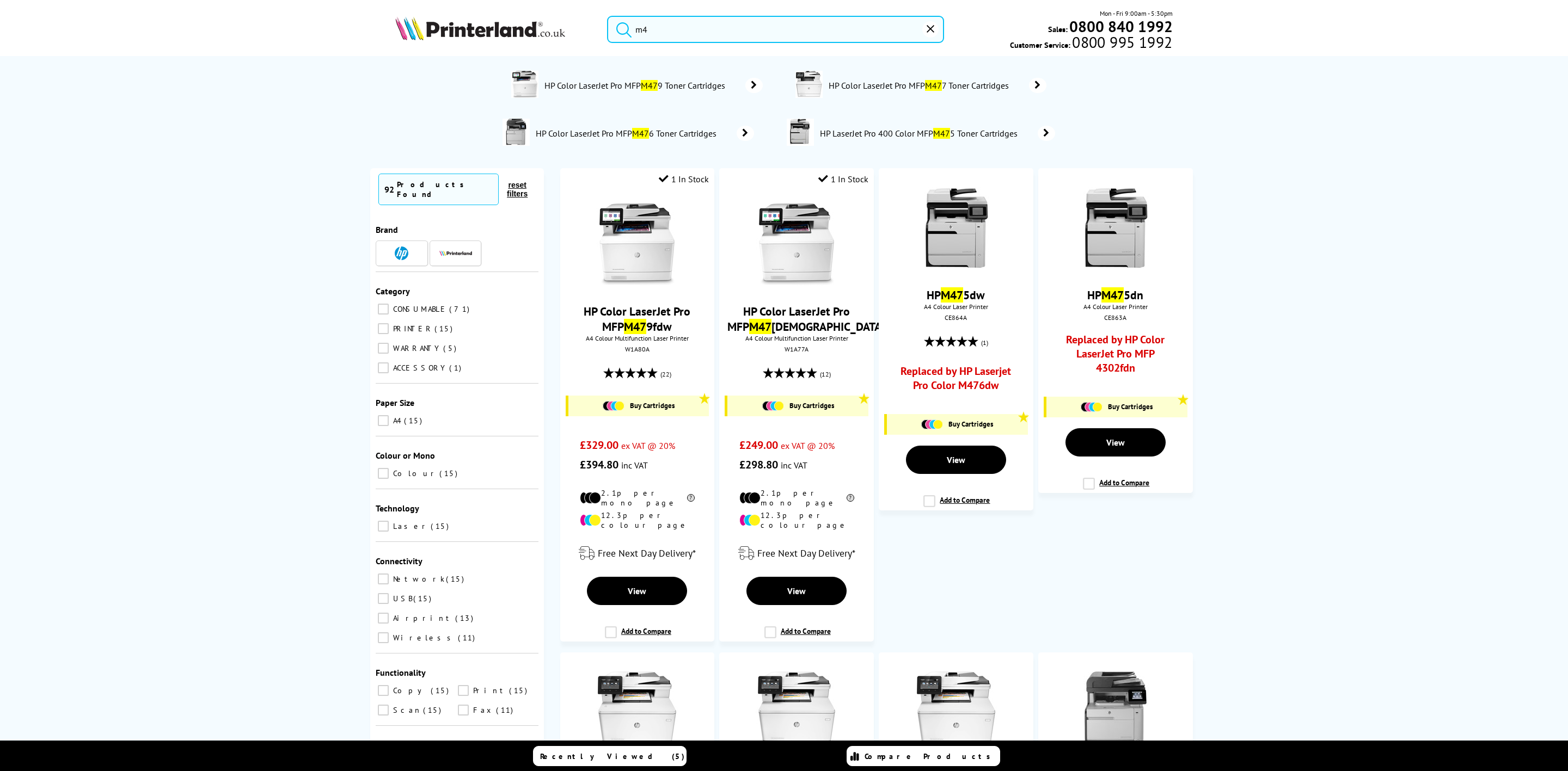
type input "m"
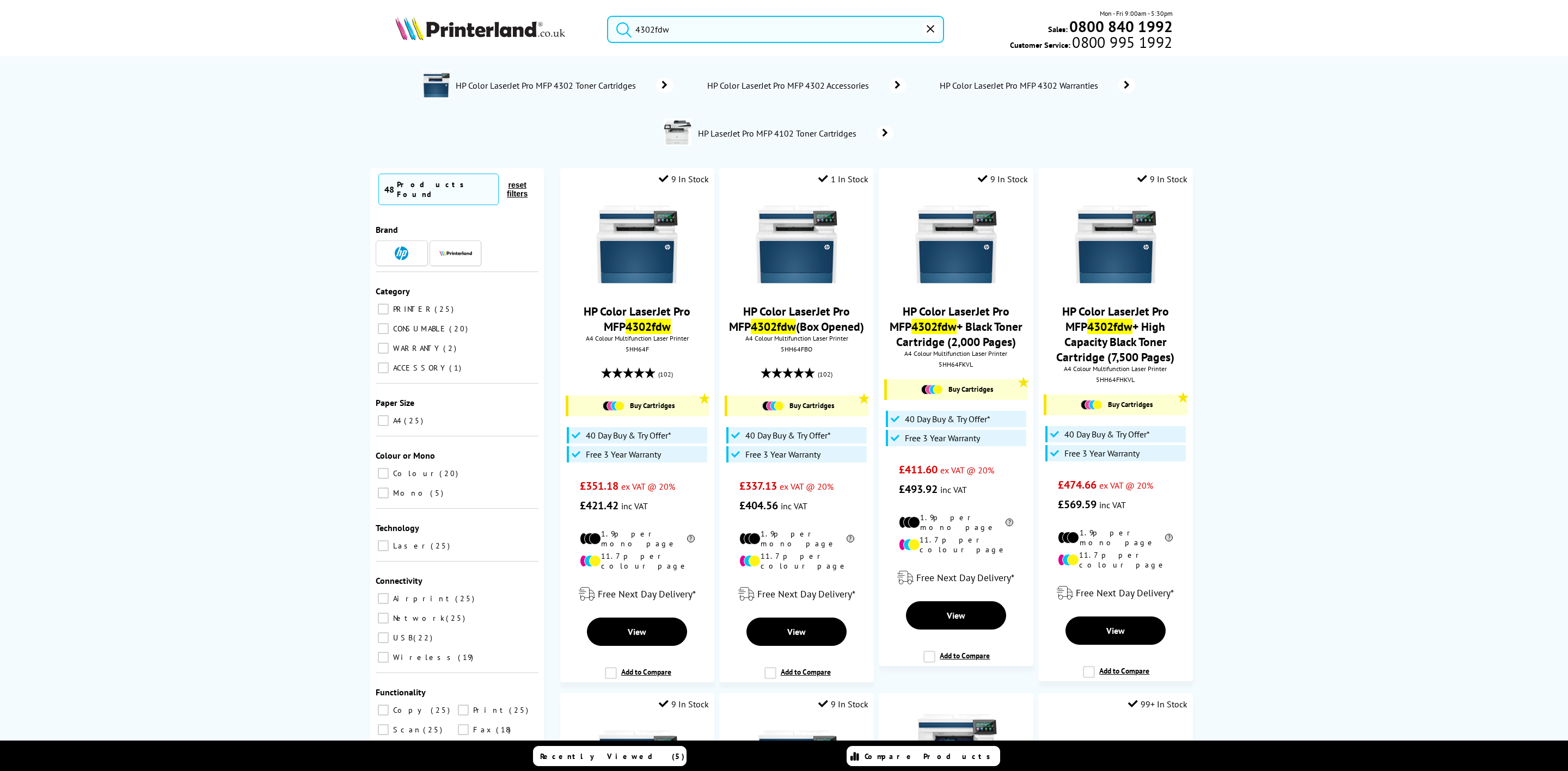
type input "4302fdw"
